Goal: Information Seeking & Learning: Learn about a topic

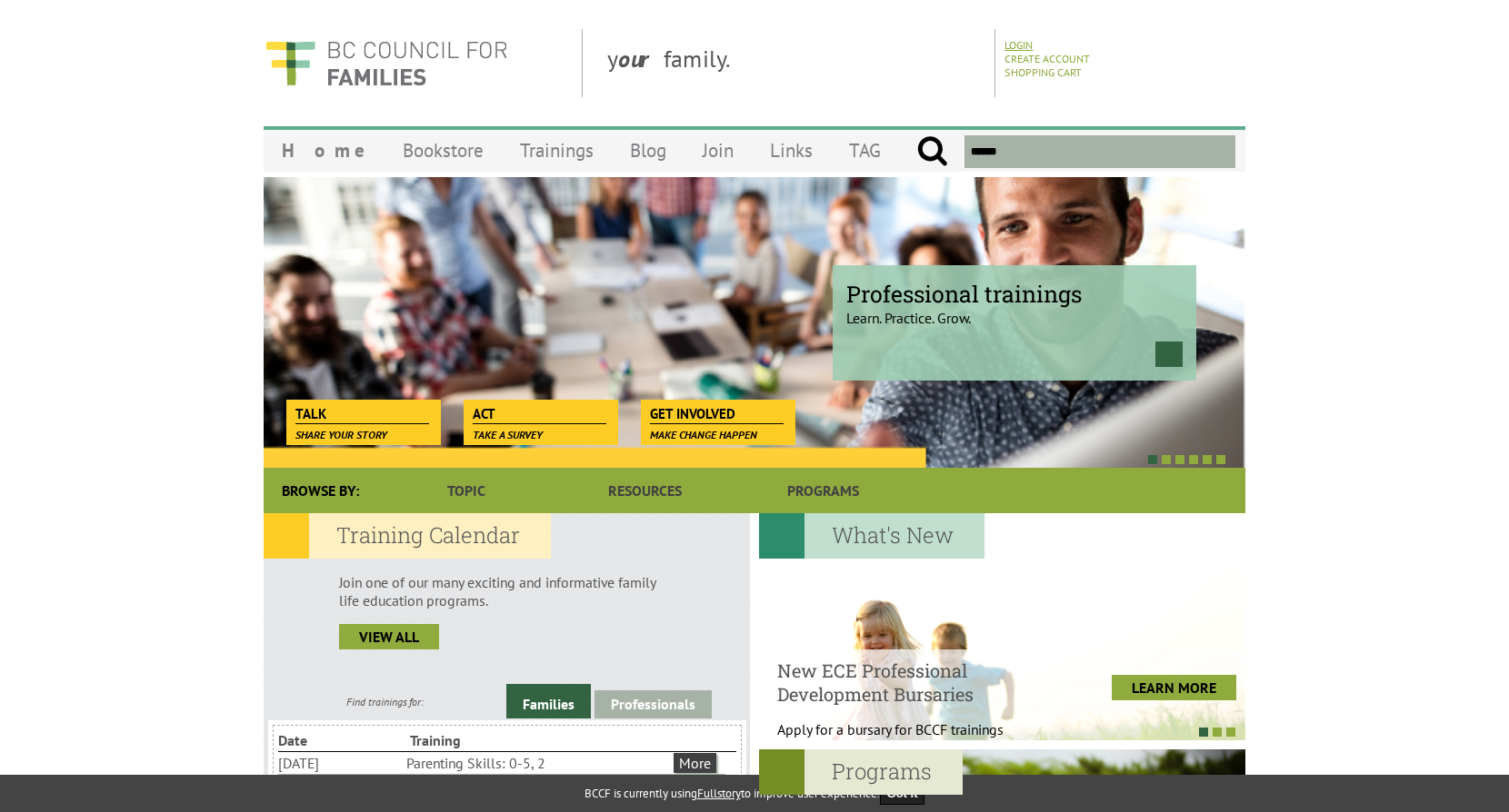
click at [1026, 42] on link "Login" at bounding box center [1018, 45] width 28 height 14
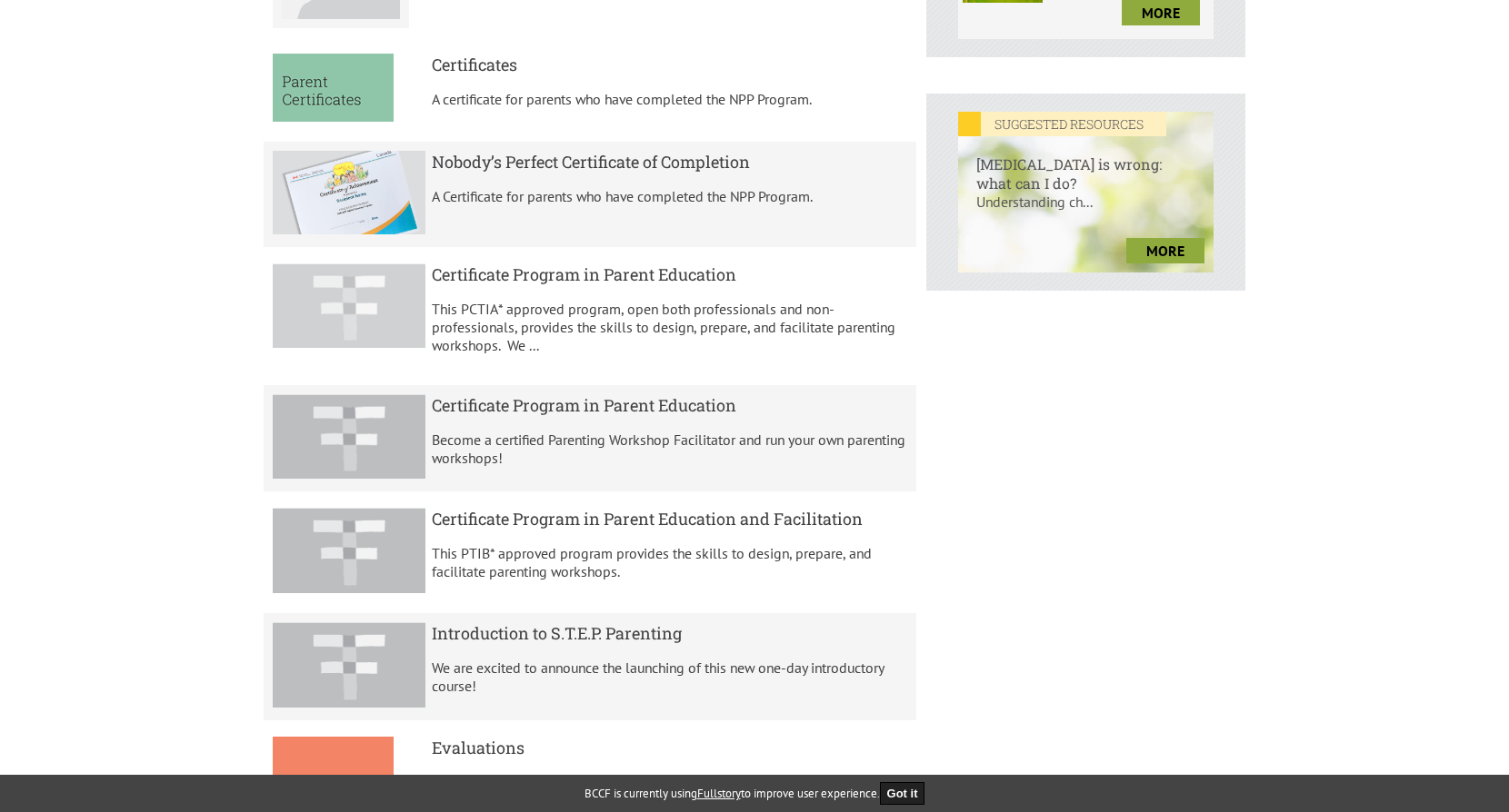
scroll to position [727, 0]
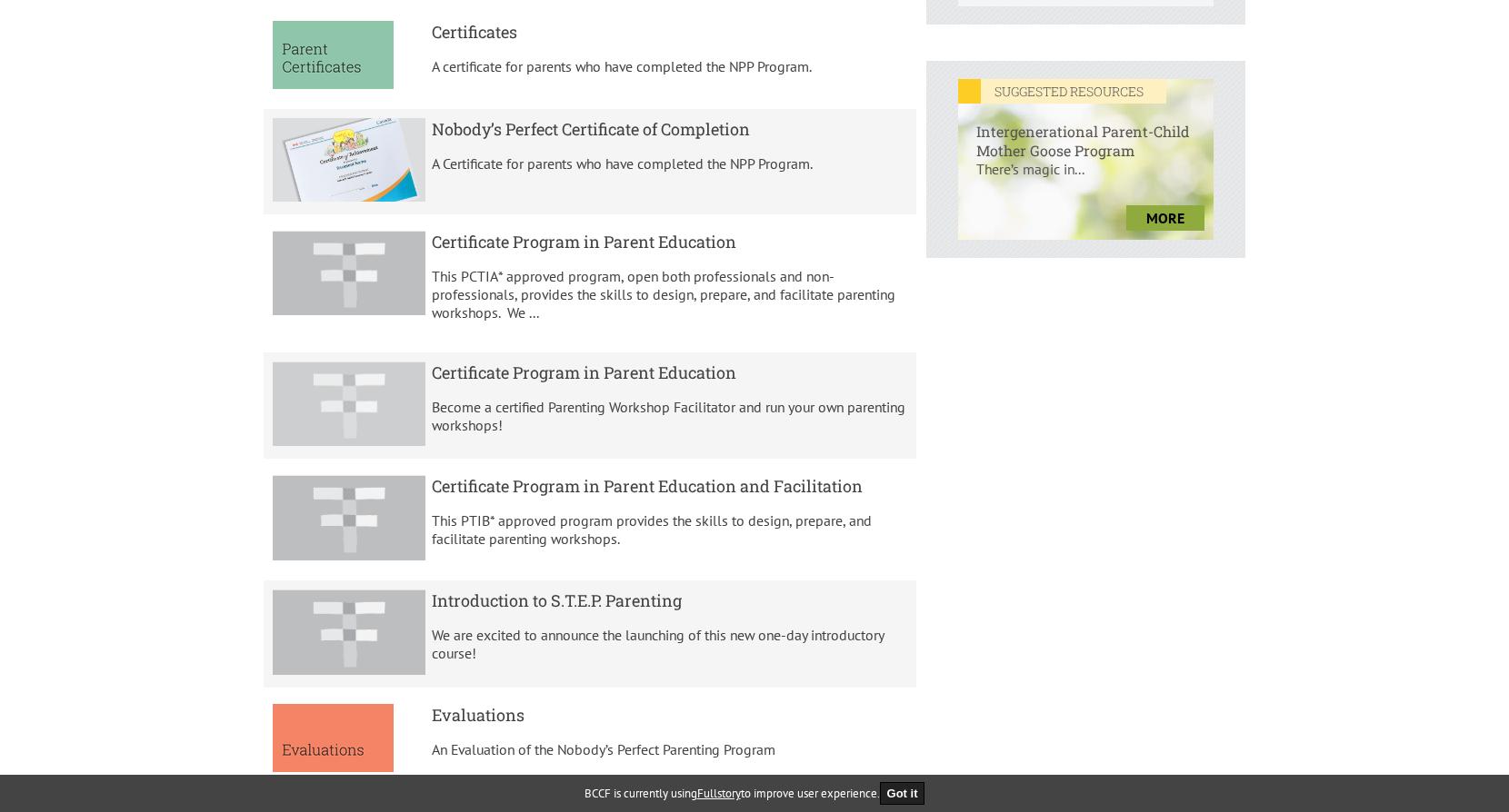
click at [535, 372] on h5 "Certificate Program in Parent Education" at bounding box center [670, 372] width 476 height 22
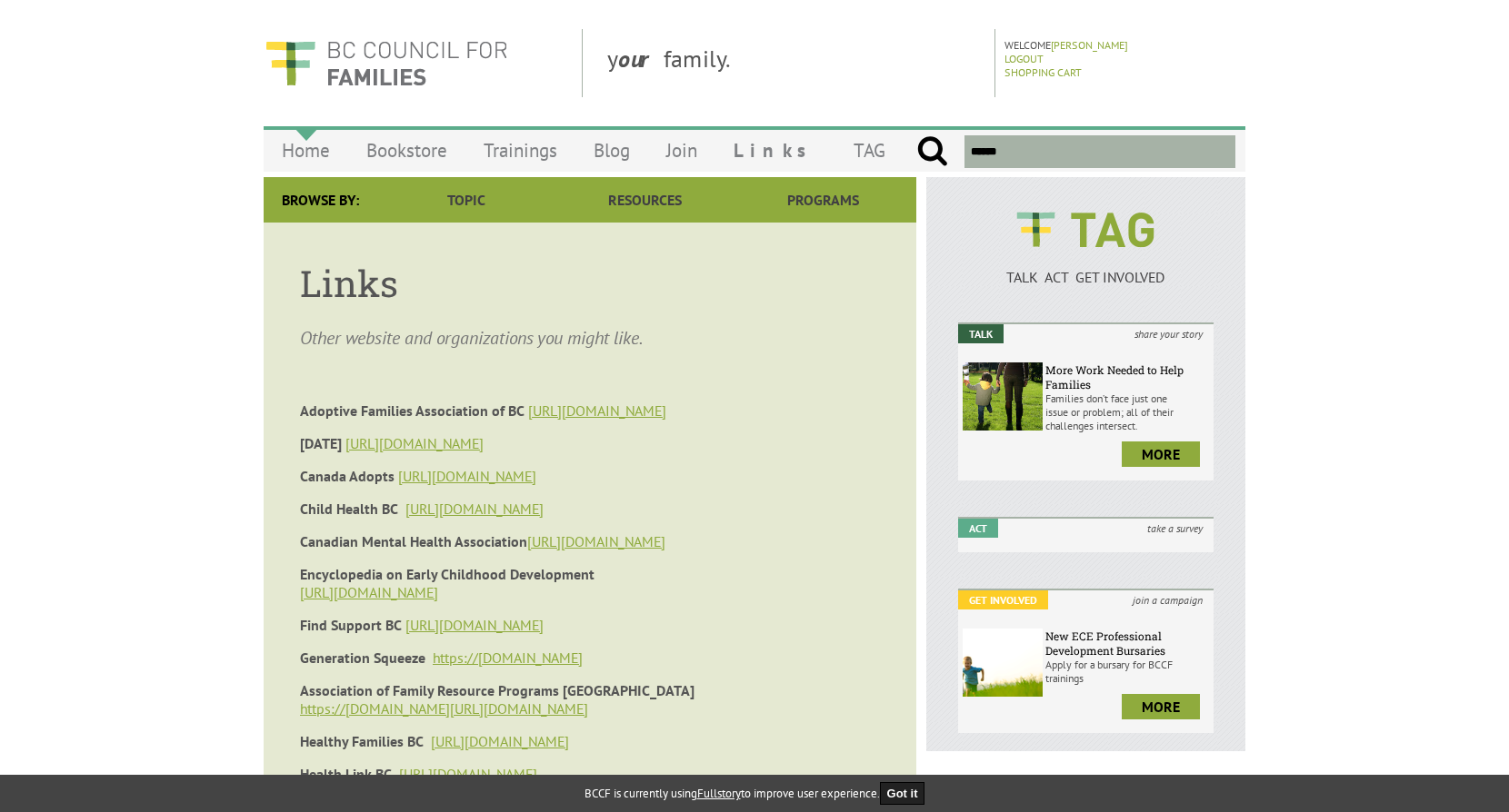
click at [298, 151] on link "Home" at bounding box center [306, 150] width 85 height 43
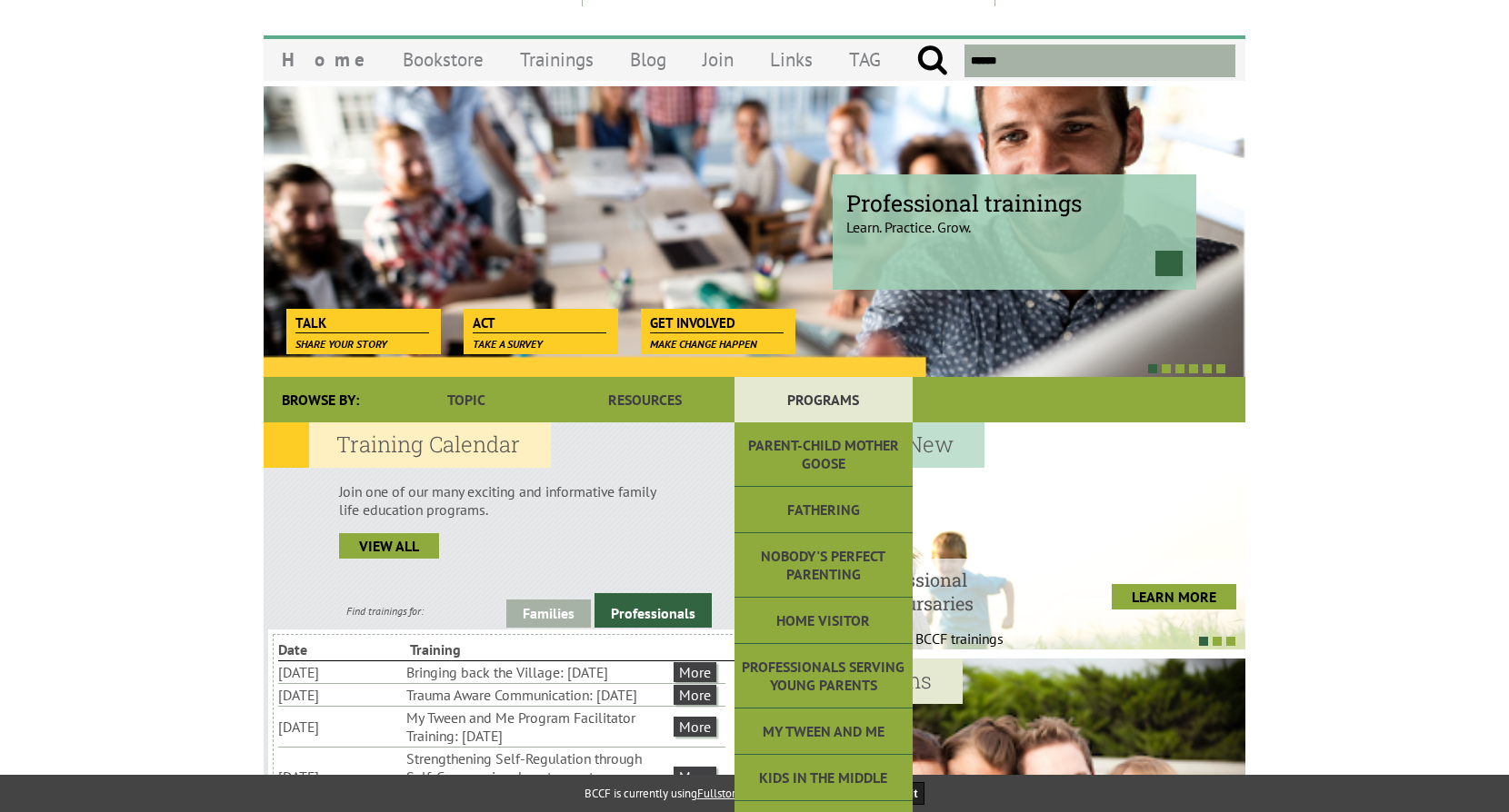
scroll to position [182, 0]
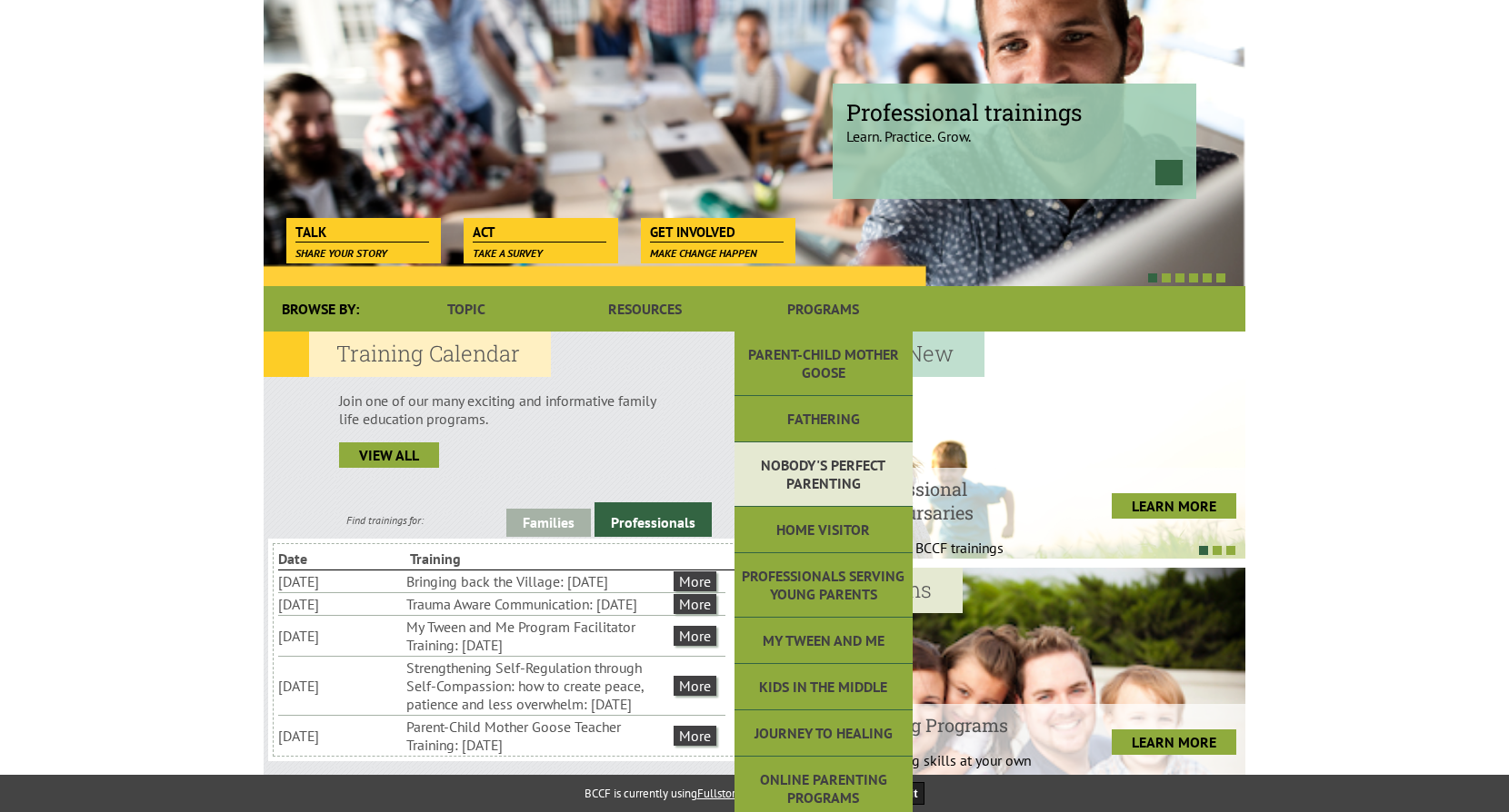
click at [820, 469] on link "Nobody's Perfect Parenting" at bounding box center [823, 475] width 178 height 65
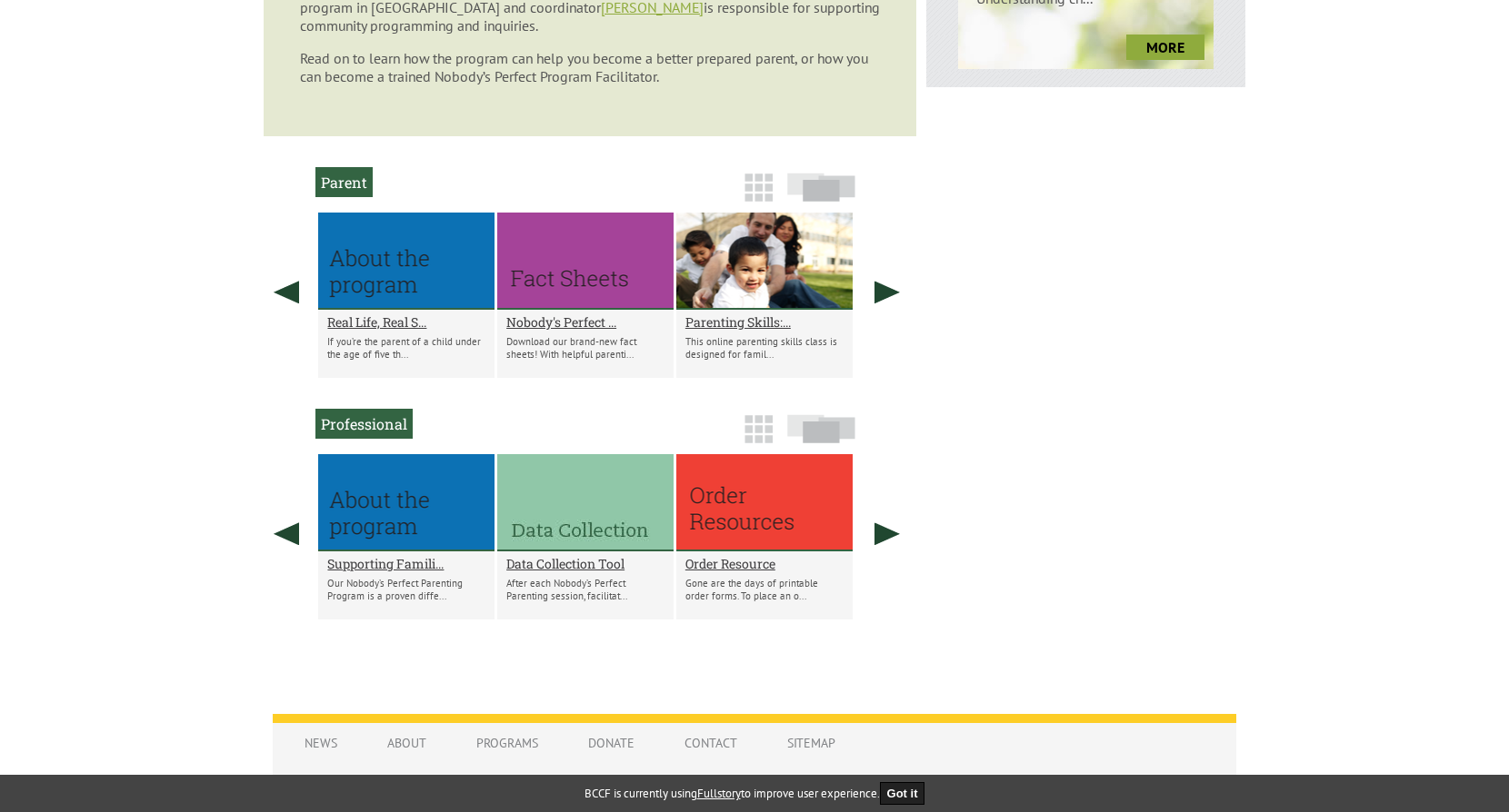
scroll to position [909, 0]
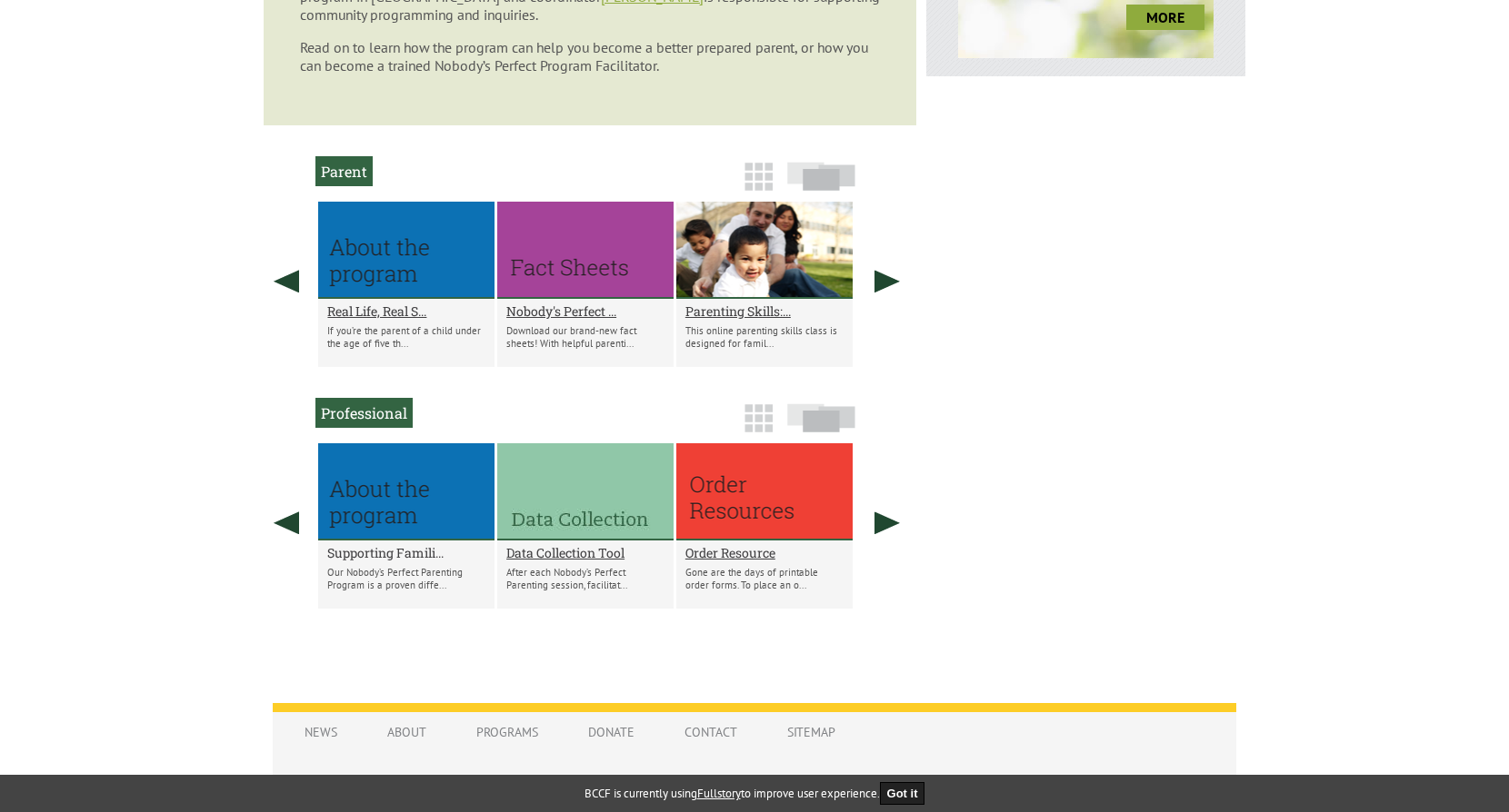
click at [399, 551] on h2 "Supporting Famili..." at bounding box center [406, 552] width 158 height 17
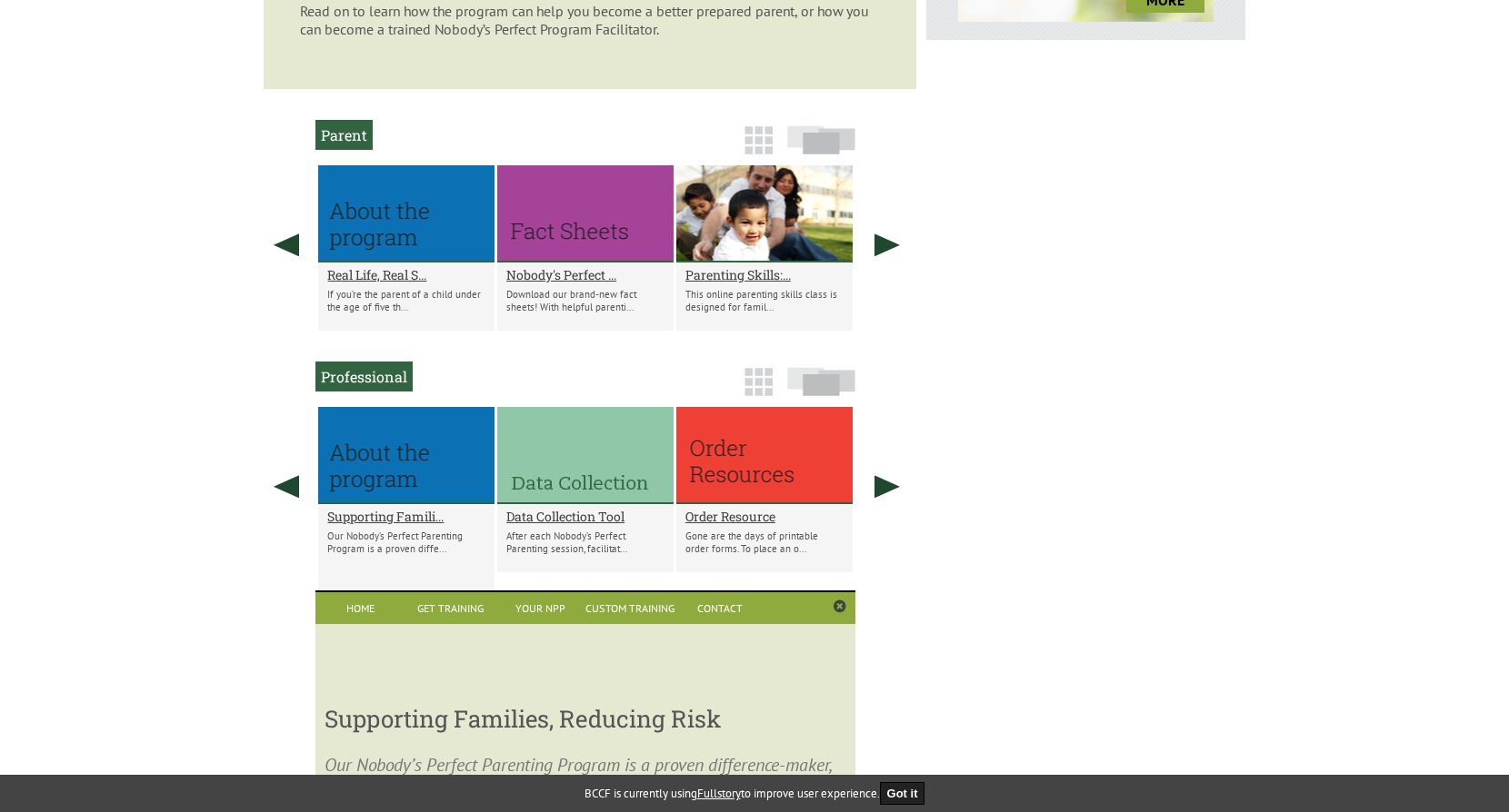
scroll to position [936, 0]
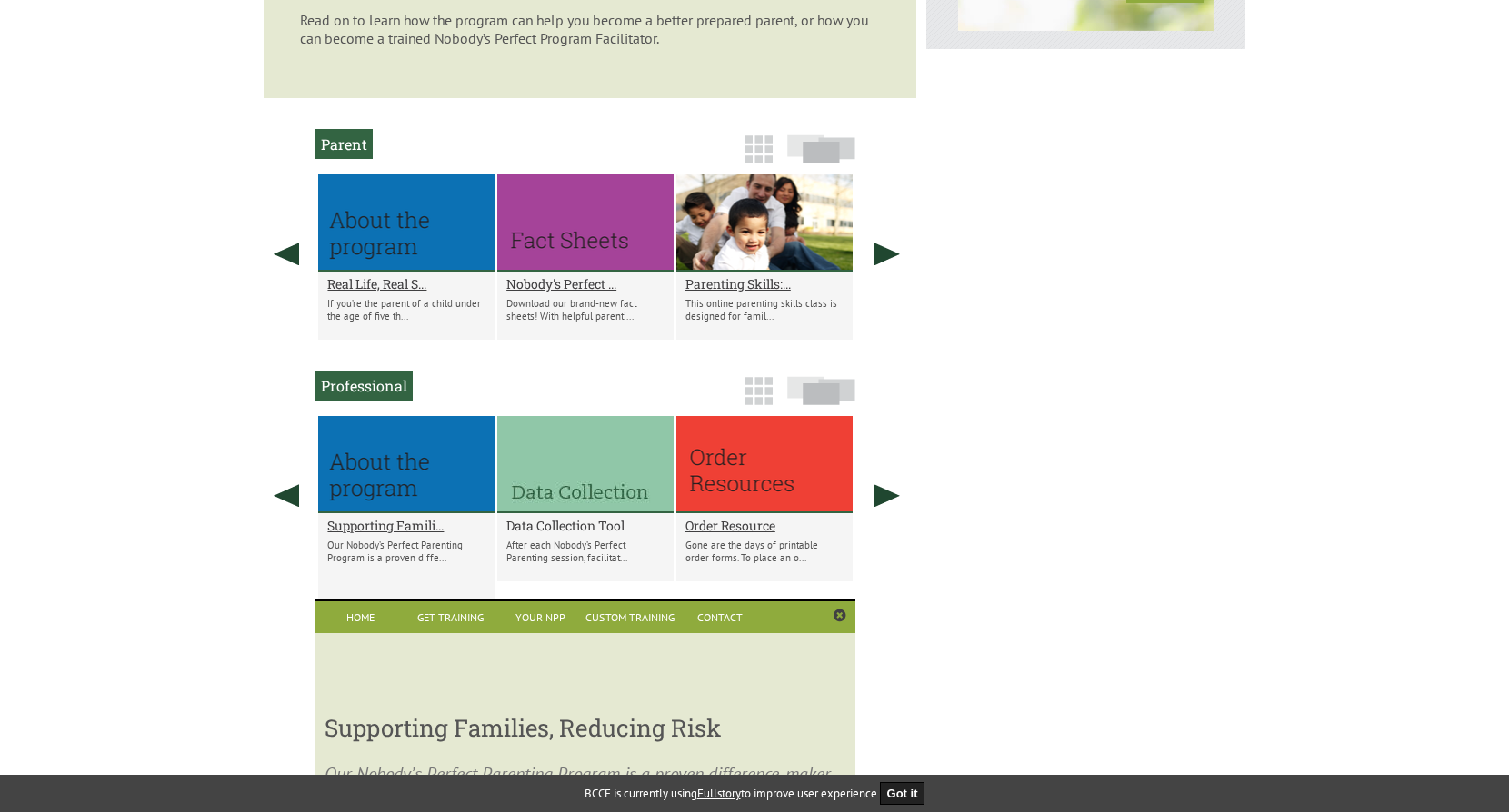
click at [566, 527] on h2 "Data Collection Tool" at bounding box center [585, 525] width 158 height 17
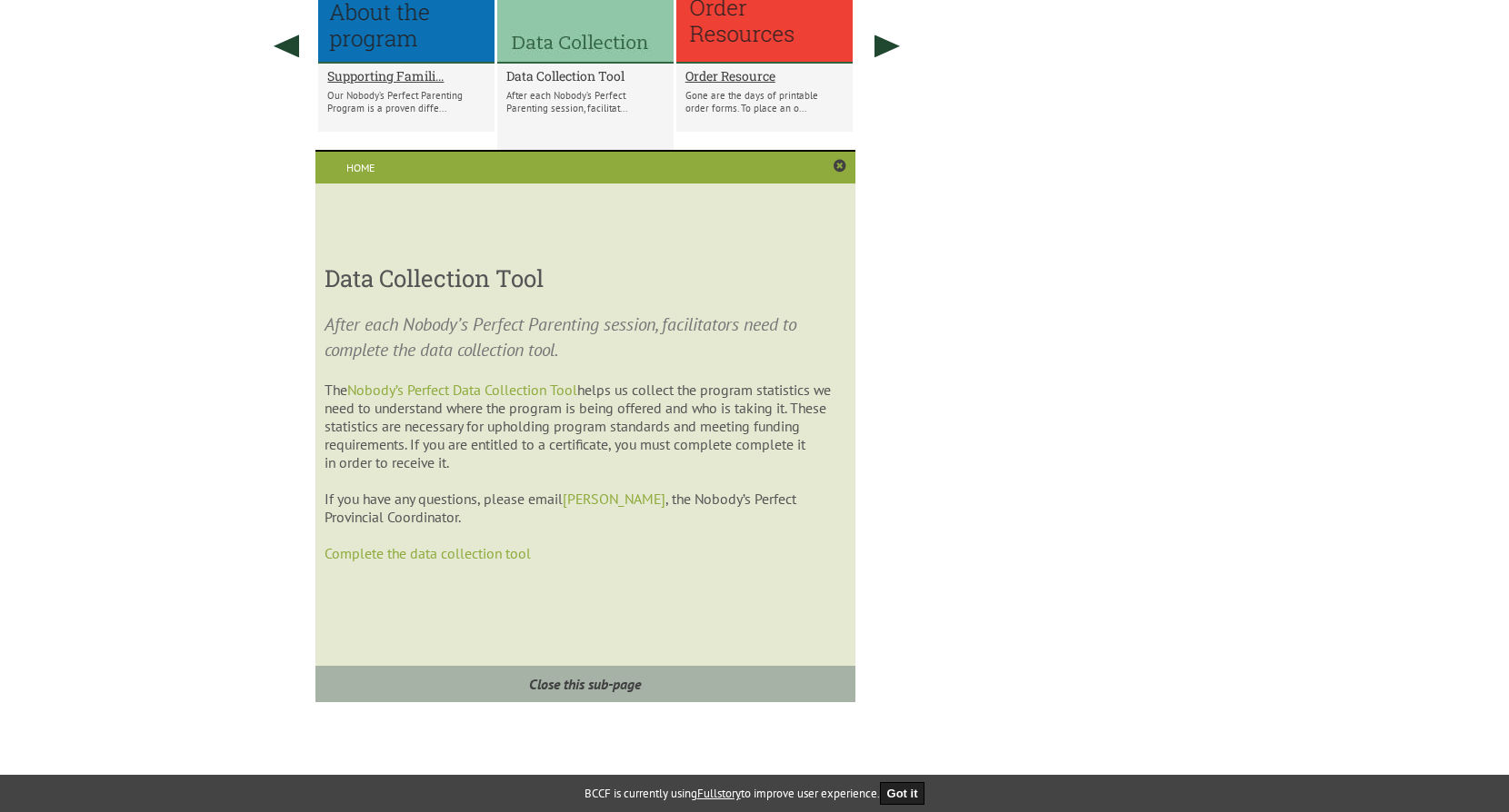
scroll to position [1390, 0]
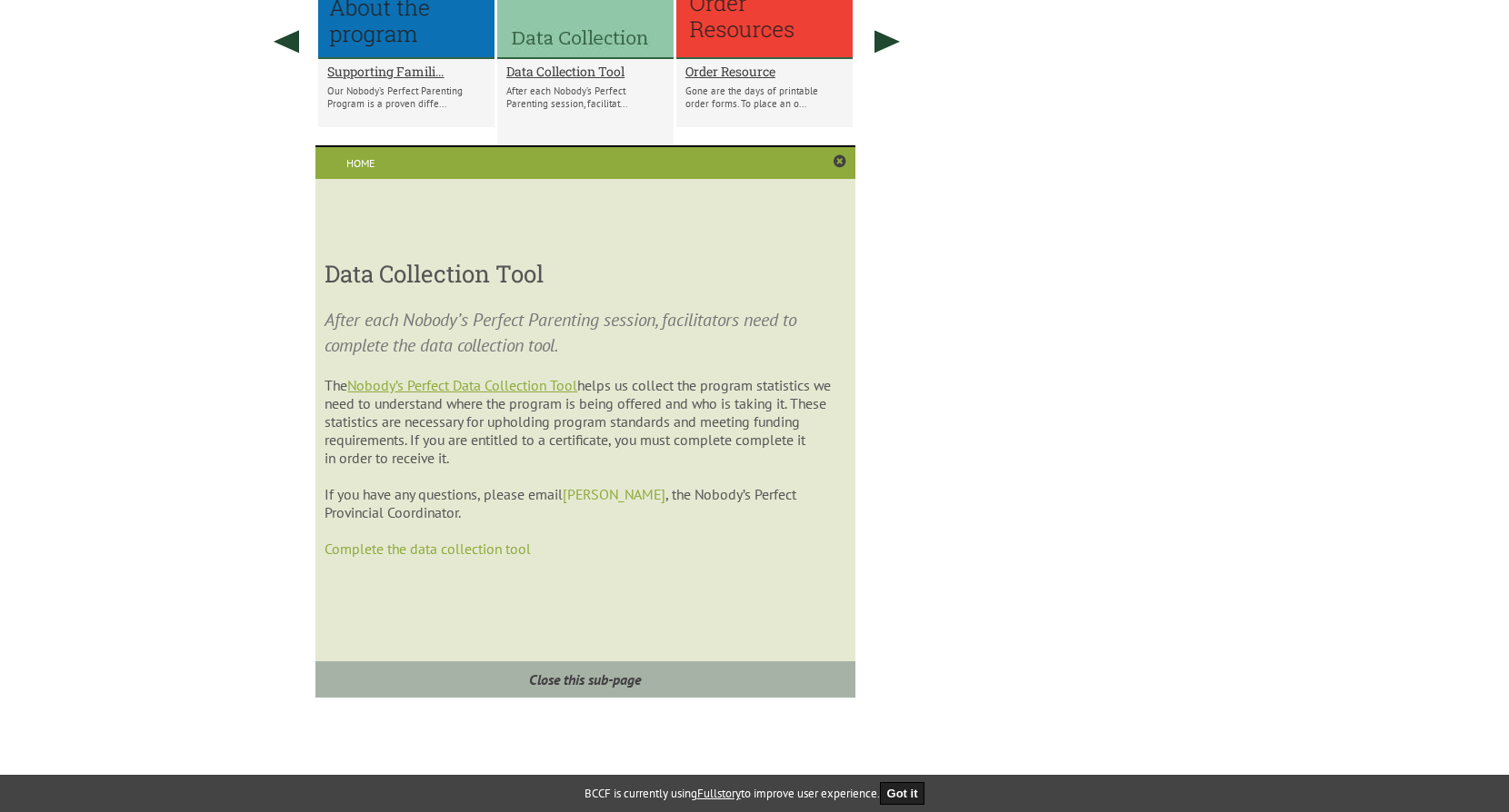
click at [503, 382] on link "Nobody’s Perfect Data Collection Tool" at bounding box center [462, 385] width 230 height 18
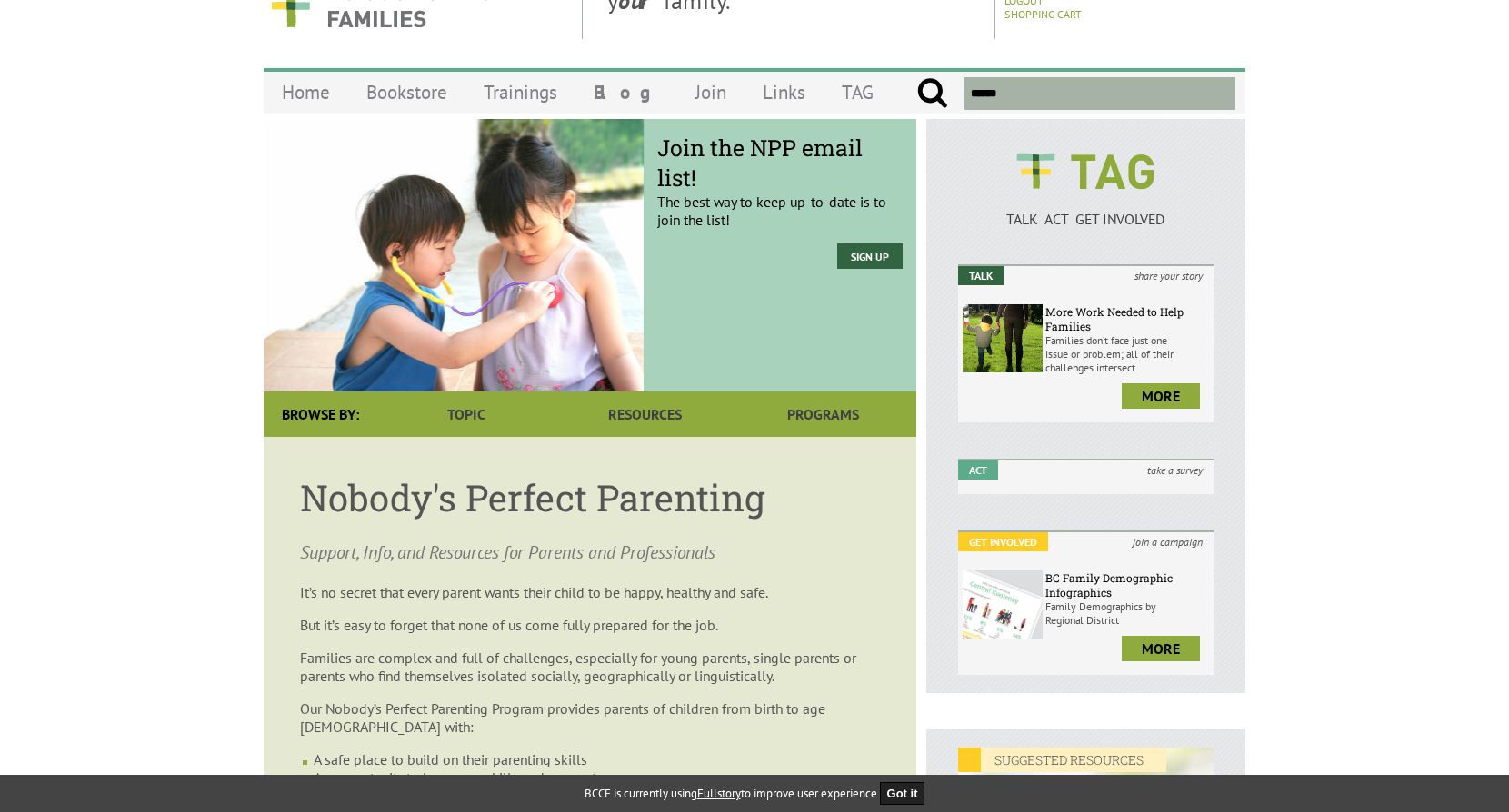
scroll to position [0, 0]
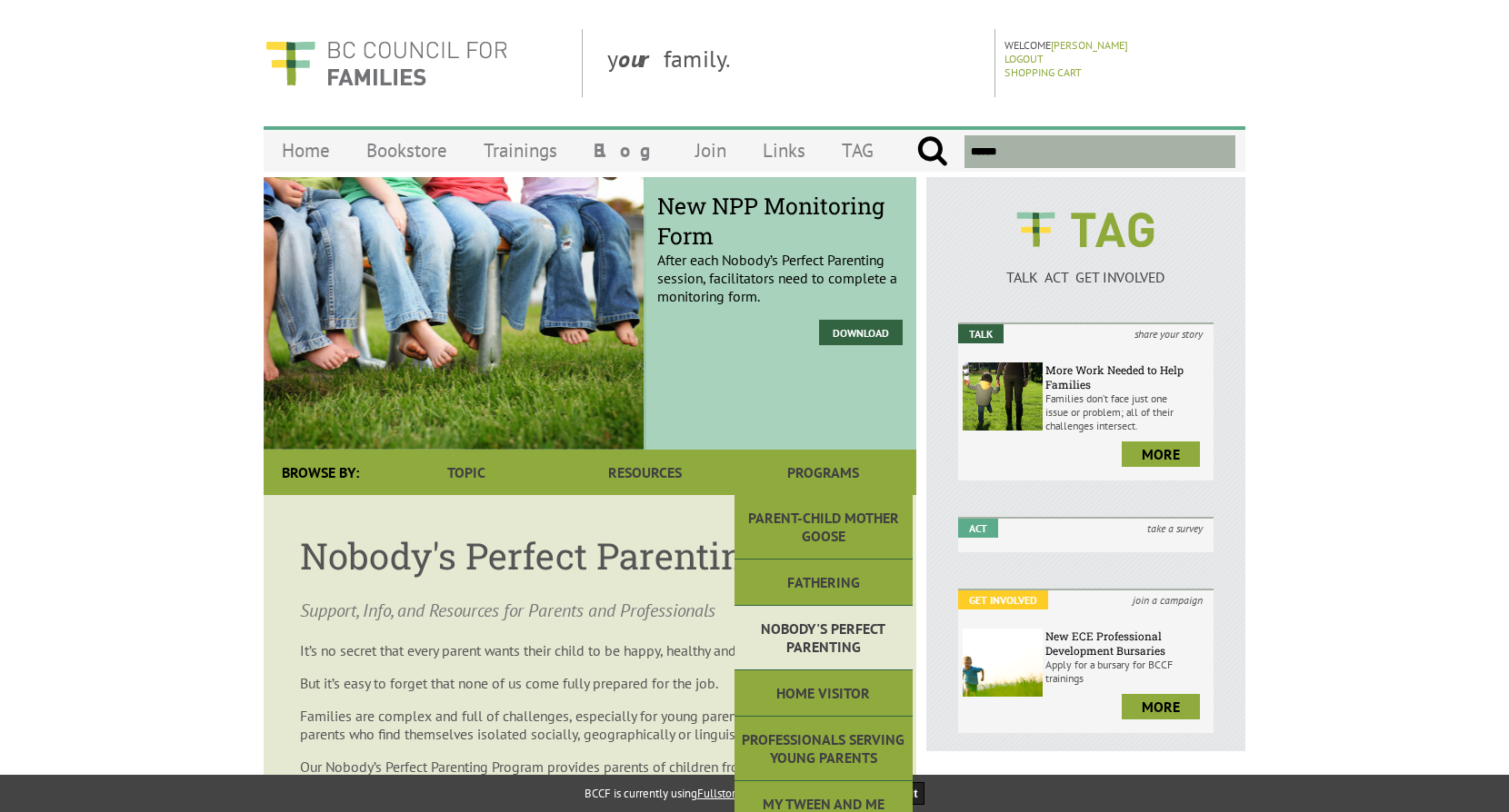
click at [822, 644] on link "Nobody's Perfect Parenting" at bounding box center [823, 638] width 178 height 65
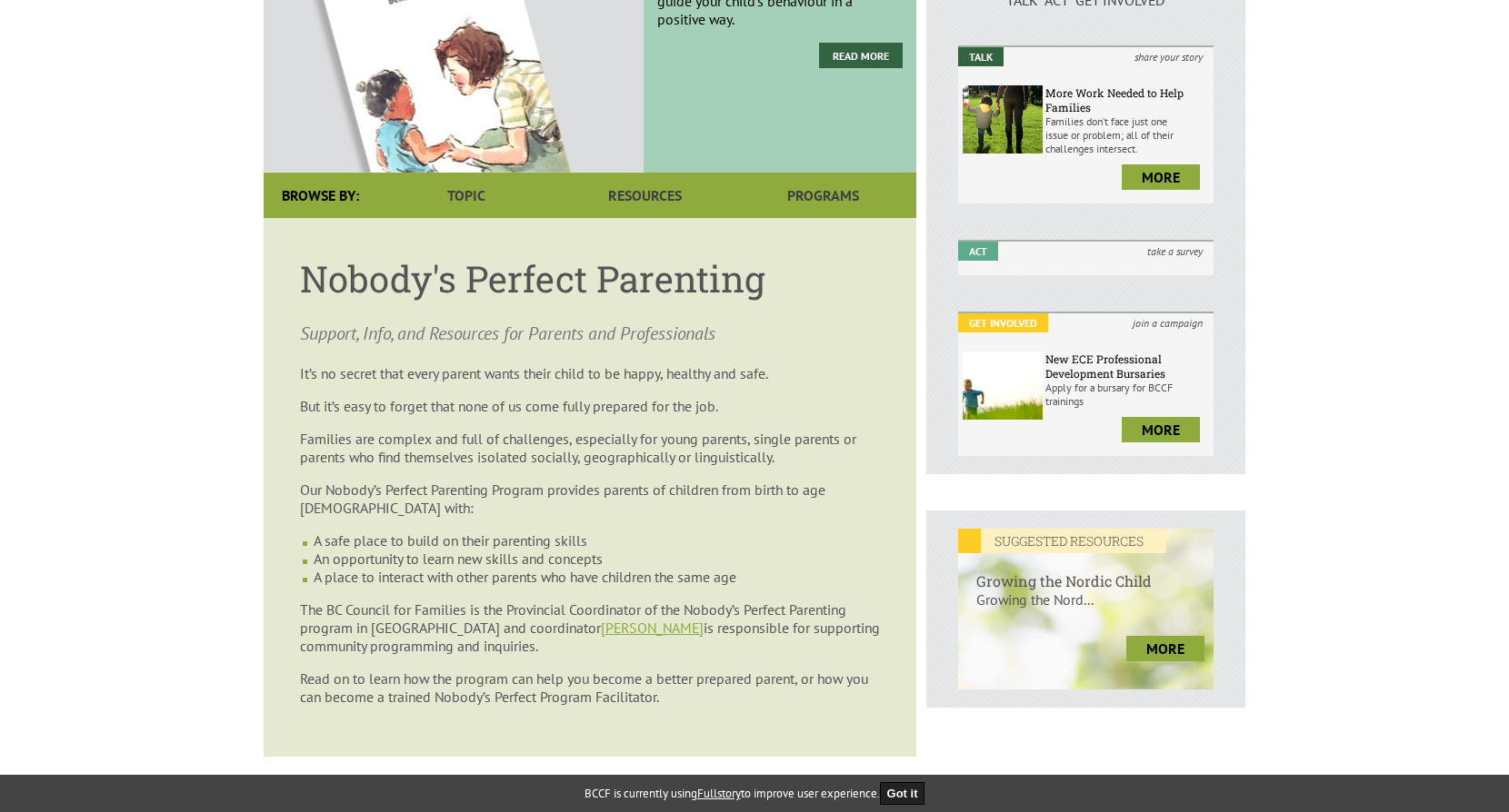
scroll to position [273, 0]
